Goal: Task Accomplishment & Management: Manage account settings

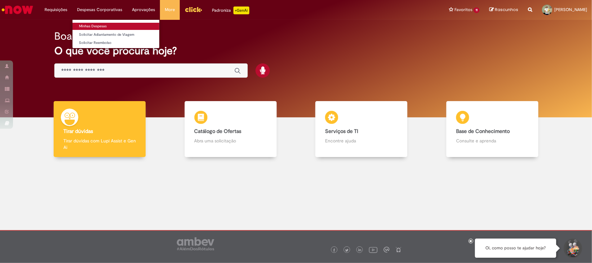
click at [104, 26] on link "Minhas Despesas" at bounding box center [115, 26] width 87 height 7
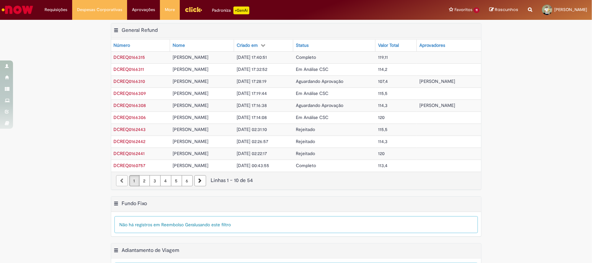
click at [265, 211] on div "Exportar como PDF Exportar como Excel Exportar como CSV Fundo Fixo Tabela - Pág…" at bounding box center [296, 204] width 370 height 15
click at [25, 10] on img "Ir para a Homepage" at bounding box center [17, 9] width 33 height 13
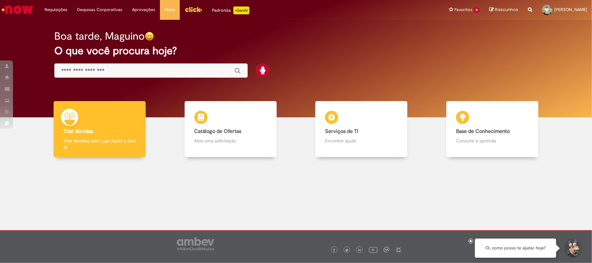
click at [470, 241] on icon at bounding box center [471, 240] width 3 height 3
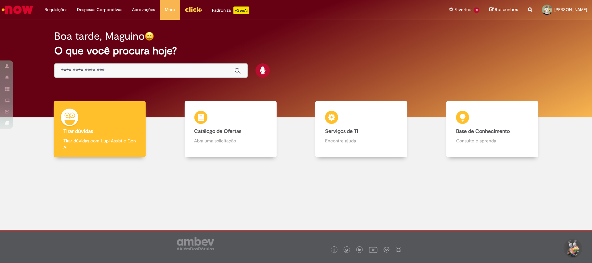
click at [22, 8] on img "Ir para a Homepage" at bounding box center [17, 9] width 33 height 13
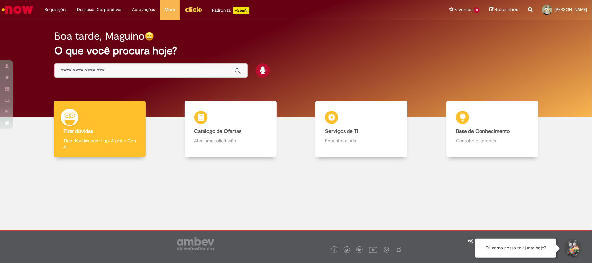
click at [471, 241] on icon at bounding box center [471, 240] width 3 height 3
